Goal: Task Accomplishment & Management: Manage account settings

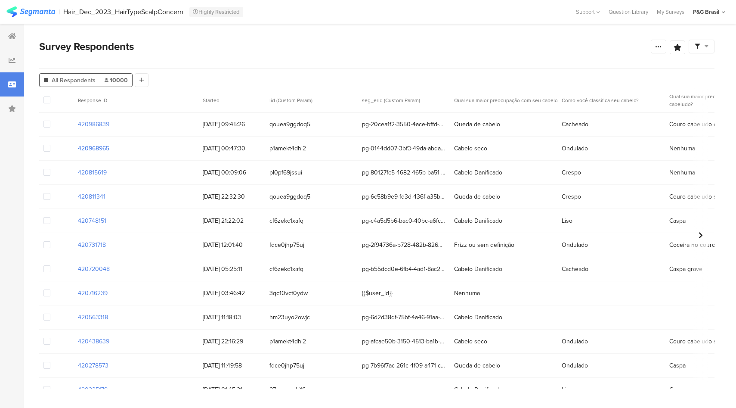
click at [99, 147] on section "420968965" at bounding box center [93, 148] width 31 height 9
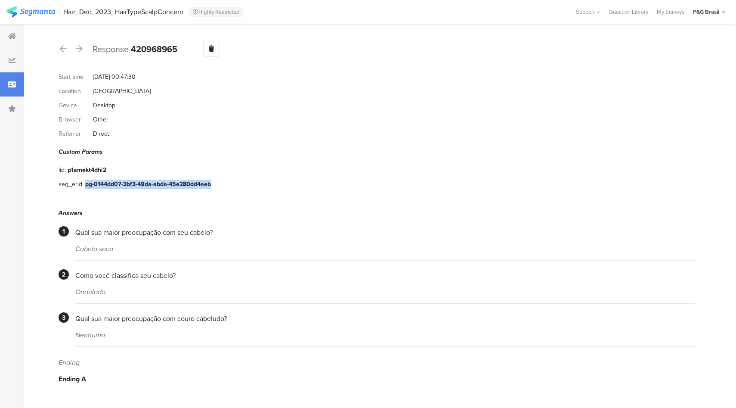
drag, startPoint x: 214, startPoint y: 181, endPoint x: 86, endPoint y: 183, distance: 128.7
click at [86, 183] on div "seg_erid: pg-0144dd07-3bf3-49da-abda-45e280dd4aeb" at bounding box center [377, 184] width 636 height 14
copy div "pg-0144dd07-3bf3-49da-abda-45e280dd4aeb"
drag, startPoint x: 120, startPoint y: 246, endPoint x: 44, endPoint y: 245, distance: 76.2
click at [44, 245] on section "Response 420968965 Warning Delete Cancel Start time Sep 09, 2025 at 00:47:30 Lo…" at bounding box center [376, 216] width 705 height 384
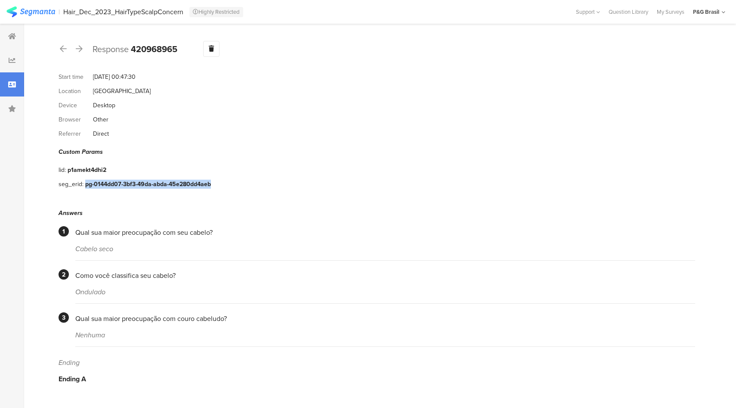
click at [44, 245] on section "Response 420968965 Warning Delete Cancel Start time Sep 09, 2025 at 00:47:30 Lo…" at bounding box center [376, 216] width 705 height 384
drag, startPoint x: 122, startPoint y: 243, endPoint x: 86, endPoint y: 244, distance: 35.7
click at [86, 244] on div "Cabelo seco" at bounding box center [385, 249] width 620 height 10
drag, startPoint x: 86, startPoint y: 244, endPoint x: 75, endPoint y: 245, distance: 11.2
click at [75, 245] on div "Cabelo seco" at bounding box center [385, 249] width 620 height 10
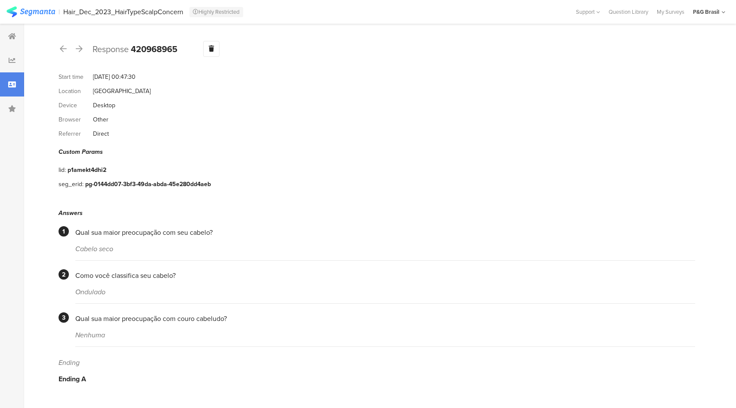
click at [73, 245] on section "1 Qual sua maior preocupação com seu cabelo? Cabelo seco" at bounding box center [377, 243] width 636 height 34
drag, startPoint x: 107, startPoint y: 247, endPoint x: 77, endPoint y: 247, distance: 29.3
click at [77, 247] on div "Cabelo seco" at bounding box center [385, 249] width 620 height 10
copy div "Cabelo seco"
click at [3, 82] on div at bounding box center [12, 84] width 24 height 24
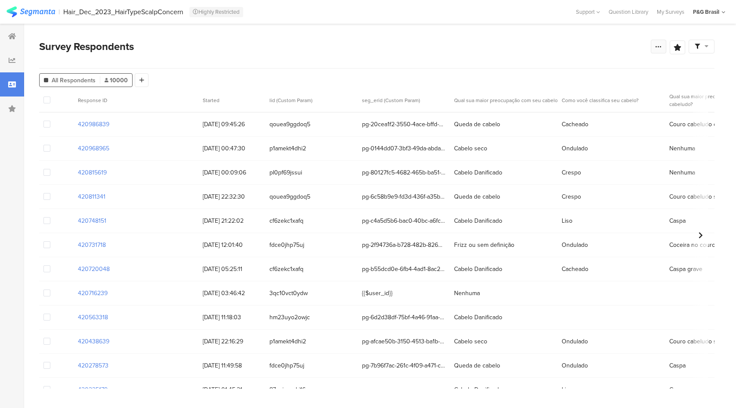
click at [658, 49] on icon at bounding box center [658, 46] width 7 height 7
click at [563, 119] on link "Edit survey" at bounding box center [597, 114] width 138 height 19
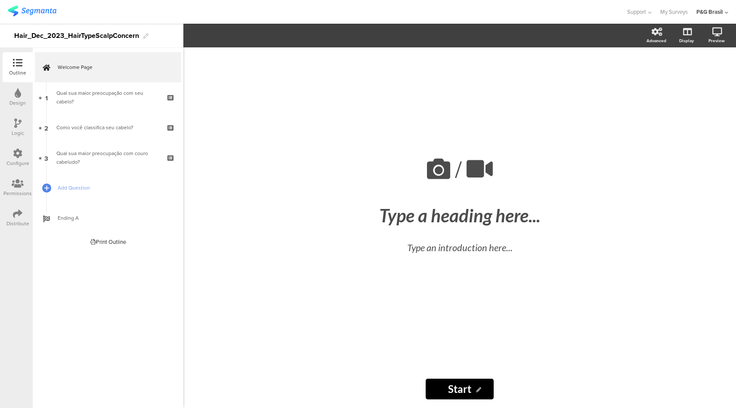
click at [18, 153] on icon at bounding box center [17, 152] width 9 height 9
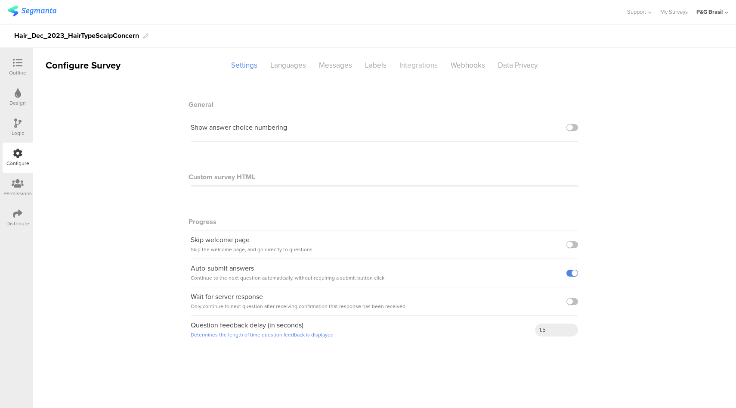
click at [411, 68] on div "Integrations" at bounding box center [418, 65] width 51 height 15
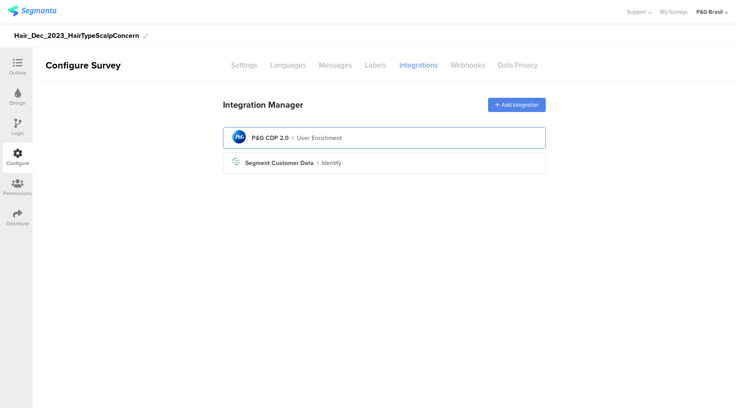
click at [411, 132] on div "pg logo P&G CDP 2.0 | User Enrichment" at bounding box center [384, 137] width 309 height 21
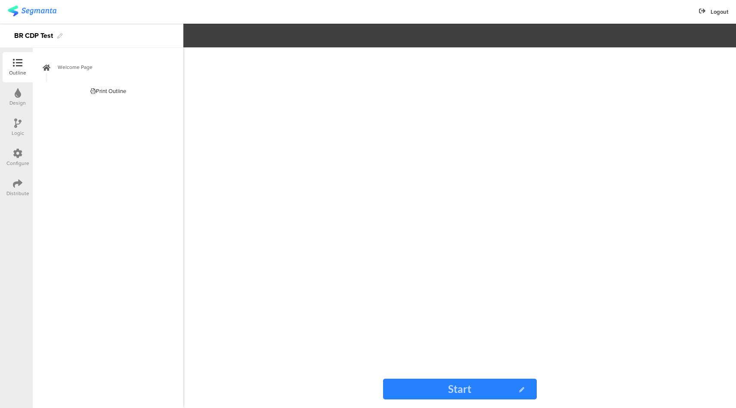
click at [16, 153] on icon at bounding box center [17, 152] width 9 height 9
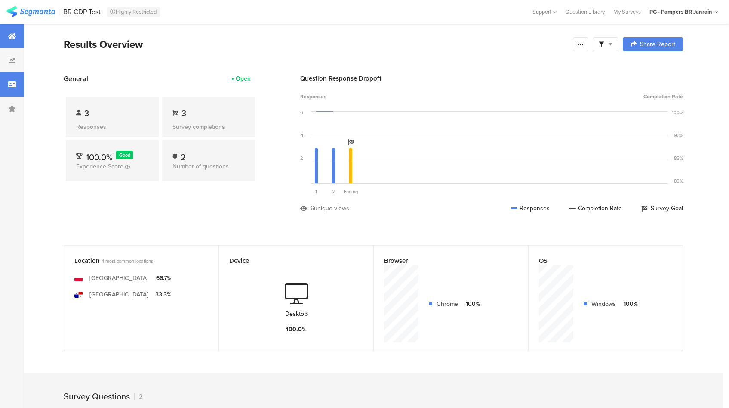
click at [16, 87] on div at bounding box center [12, 84] width 24 height 24
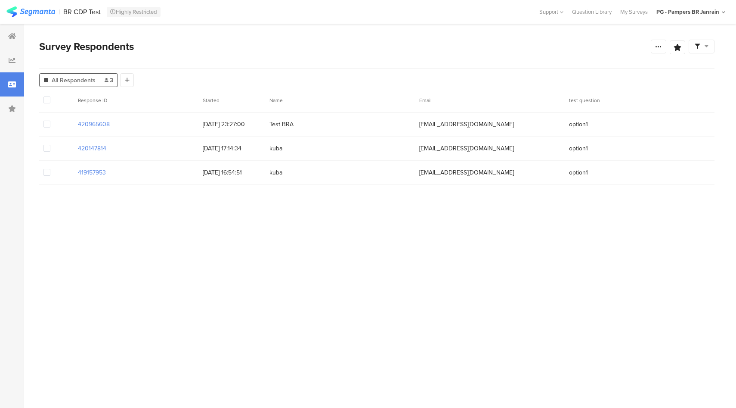
drag, startPoint x: 117, startPoint y: 125, endPoint x: 57, endPoint y: 126, distance: 59.8
click at [57, 126] on div "420965608 08/09/2025 23:27:00 Test BRA testbra@test.net option1" at bounding box center [376, 124] width 675 height 24
copy section "420965608"
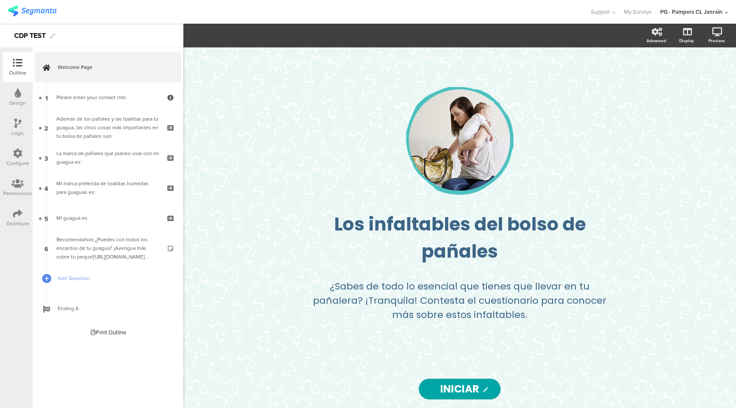
click at [14, 158] on div at bounding box center [17, 153] width 9 height 11
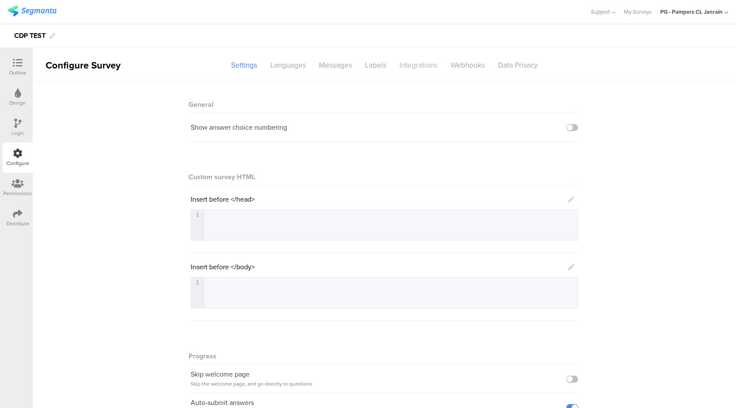
click at [408, 65] on div "Integrations" at bounding box center [418, 65] width 51 height 15
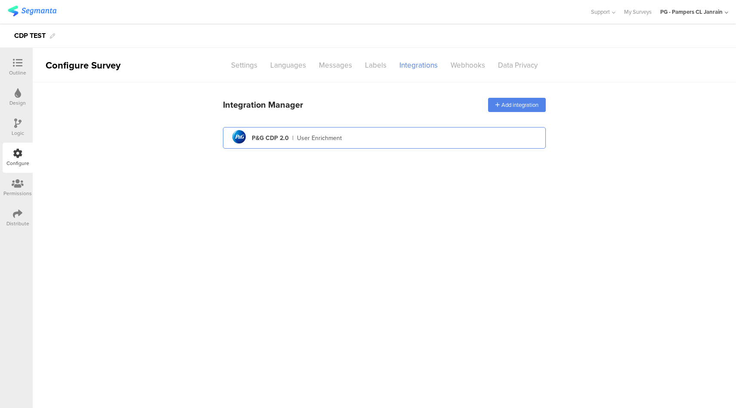
click at [412, 130] on div "pg logo P&G CDP 2.0 | User Enrichment" at bounding box center [384, 137] width 309 height 21
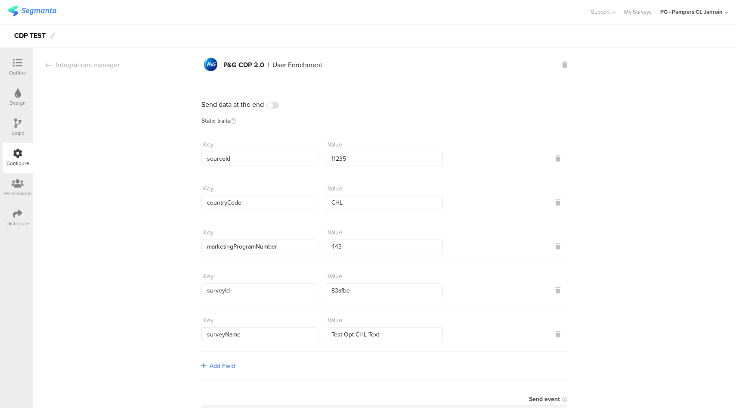
click at [717, 17] on div "PG - Pampers CL Janrain" at bounding box center [694, 12] width 68 height 24
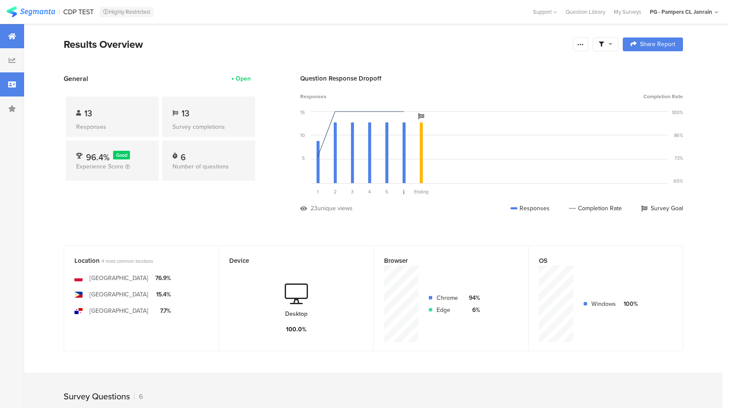
click at [10, 83] on icon at bounding box center [12, 84] width 8 height 7
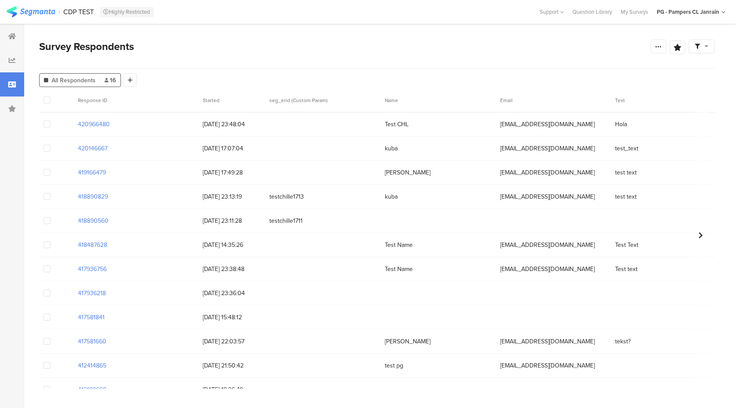
drag, startPoint x: 112, startPoint y: 125, endPoint x: 67, endPoint y: 123, distance: 44.8
click at [67, 123] on div "420966480 [DATE] 23:48:04 Test CHL [EMAIL_ADDRESS][DOMAIN_NAME] [GEOGRAPHIC_DAT…" at bounding box center [613, 124] width 1148 height 24
copy section "420966480"
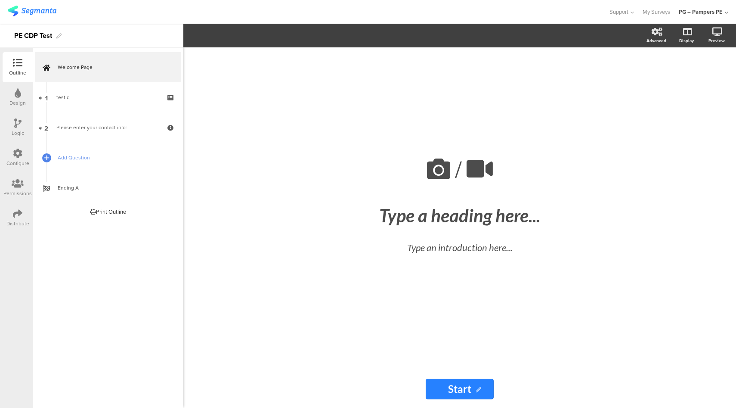
click at [16, 155] on icon at bounding box center [17, 152] width 9 height 9
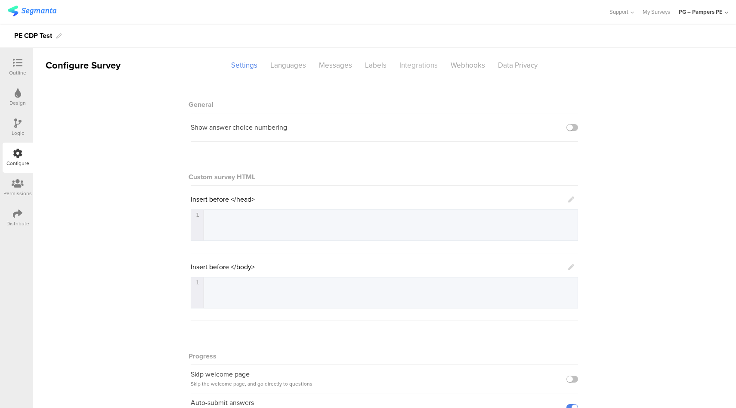
click at [408, 68] on div "Integrations" at bounding box center [418, 65] width 51 height 15
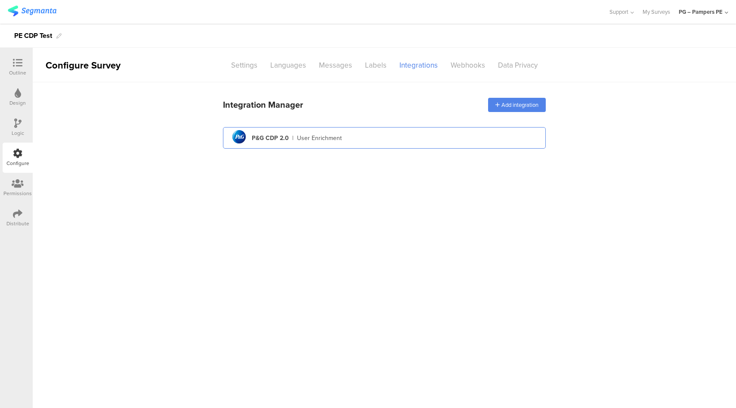
click at [374, 135] on div "pg logo P&G CDP 2.0 | User Enrichment" at bounding box center [384, 137] width 309 height 21
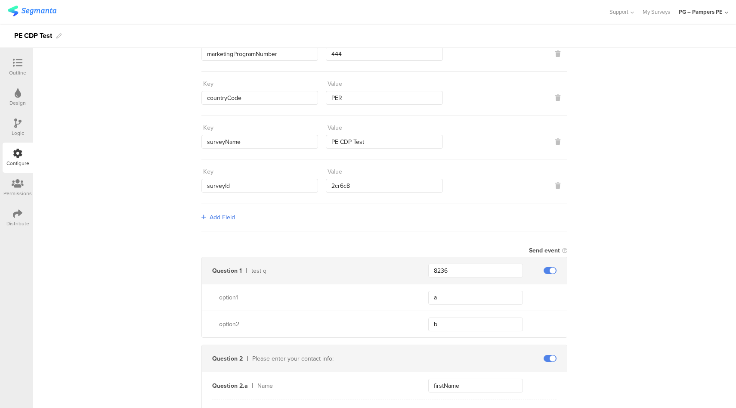
scroll to position [13, 0]
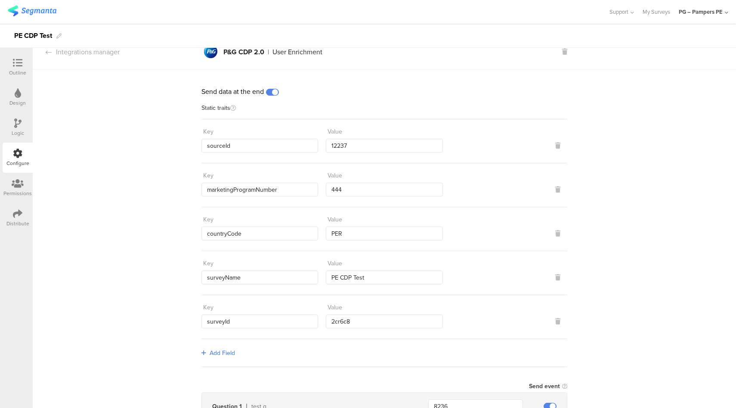
click at [703, 10] on div "PG – Pampers PE" at bounding box center [701, 12] width 44 height 8
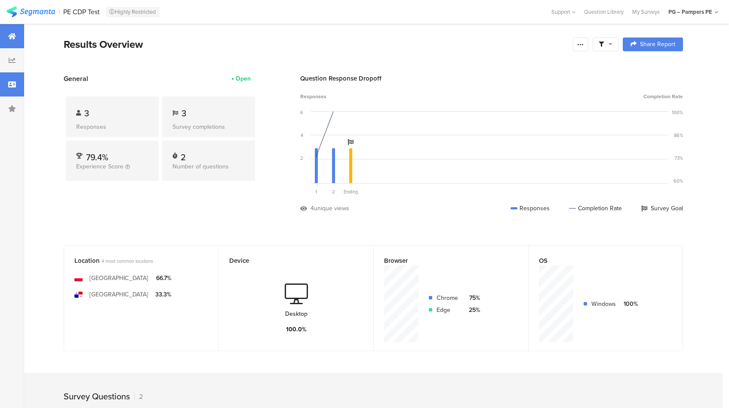
click at [0, 89] on div at bounding box center [12, 84] width 24 height 24
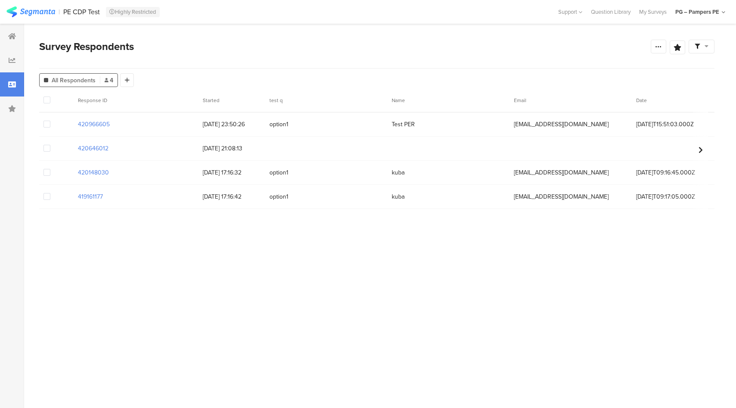
drag, startPoint x: 120, startPoint y: 125, endPoint x: 57, endPoint y: 126, distance: 63.3
click at [57, 126] on div "420966605 [DATE] 23:50:26 option1 Test PER [EMAIL_ADDRESS][DOMAIN_NAME] [DATE]T…" at bounding box center [396, 124] width 715 height 24
copy section "420966605"
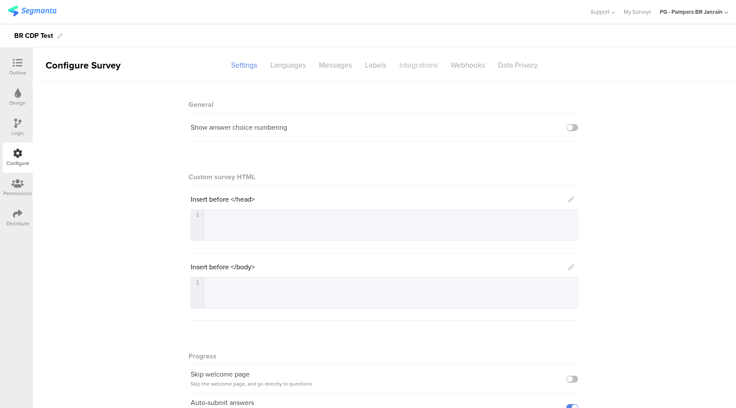
click at [411, 68] on div "Integrations" at bounding box center [418, 65] width 51 height 15
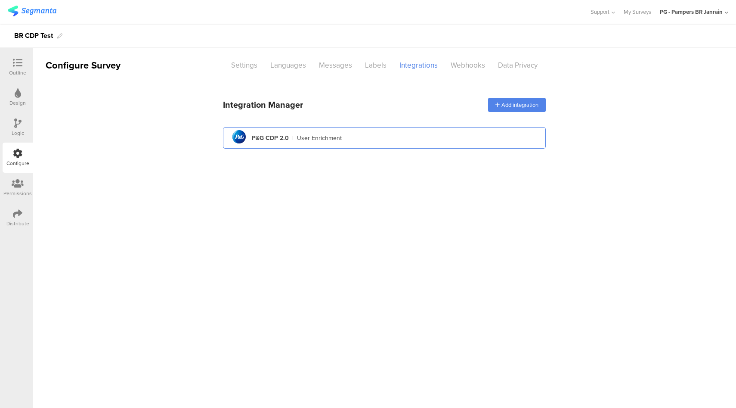
click at [340, 134] on div "pg logo P&G CDP 2.0 | User Enrichment" at bounding box center [384, 137] width 309 height 21
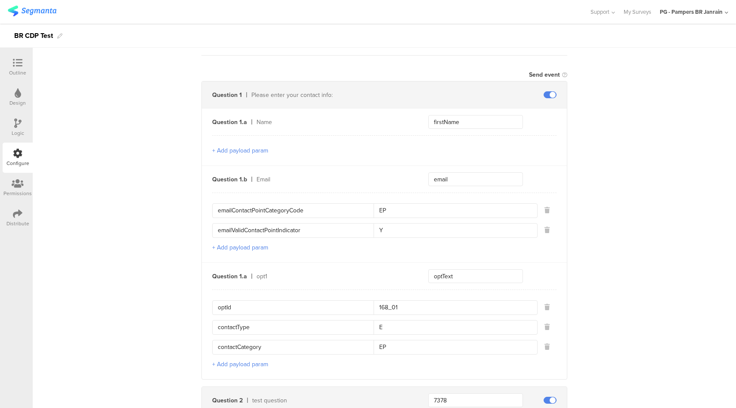
scroll to position [469, 0]
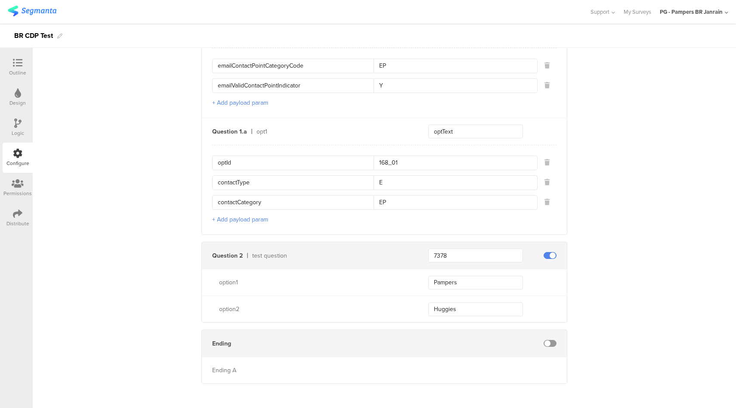
click at [718, 13] on div "PG - Pampers BR Janrain" at bounding box center [691, 12] width 63 height 8
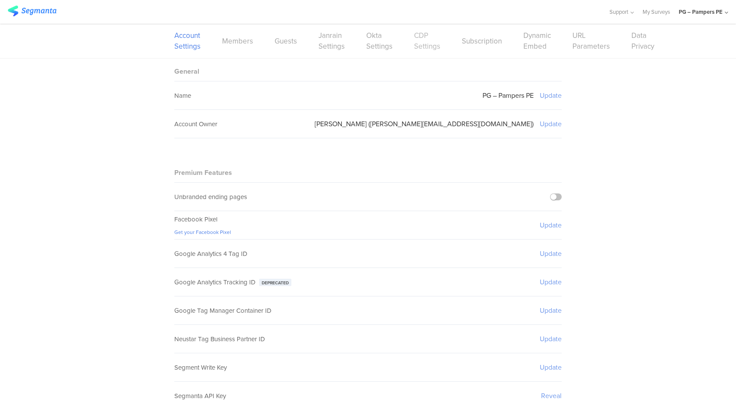
click at [425, 46] on link "CDP Settings" at bounding box center [427, 41] width 26 height 22
click at [428, 42] on link "CDP Settings" at bounding box center [427, 41] width 26 height 22
click at [418, 45] on link "CDP Settings" at bounding box center [427, 41] width 26 height 22
